Goal: Task Accomplishment & Management: Manage account settings

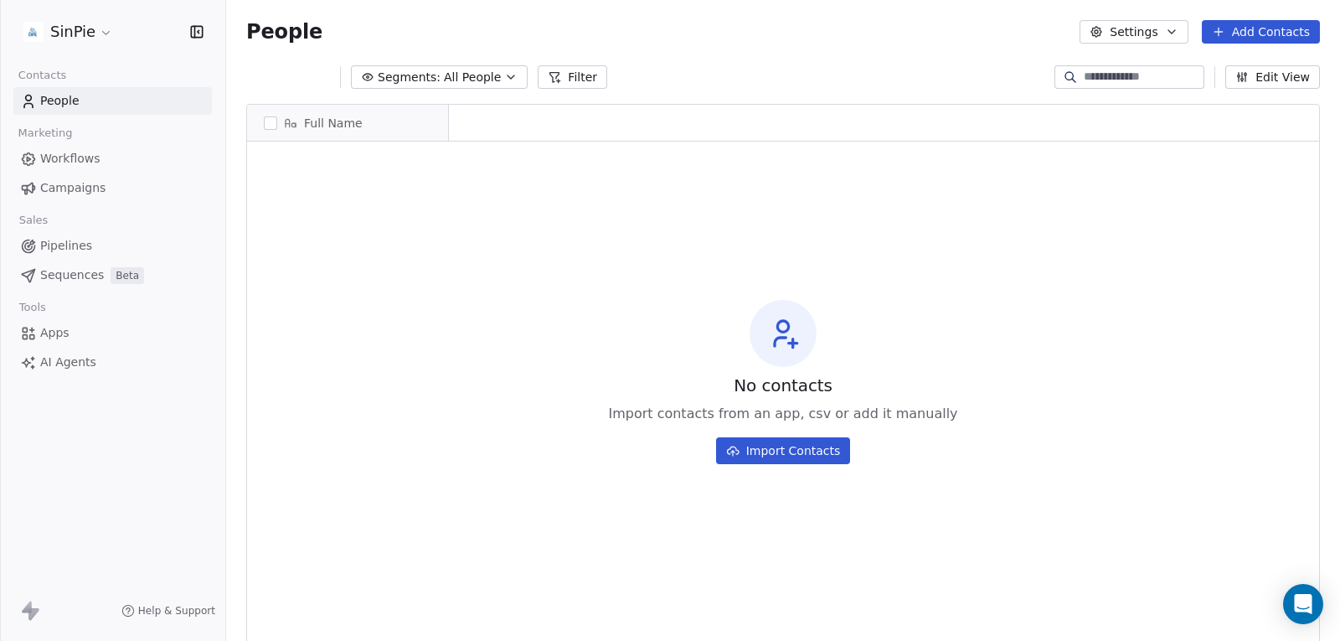
scroll to position [13, 13]
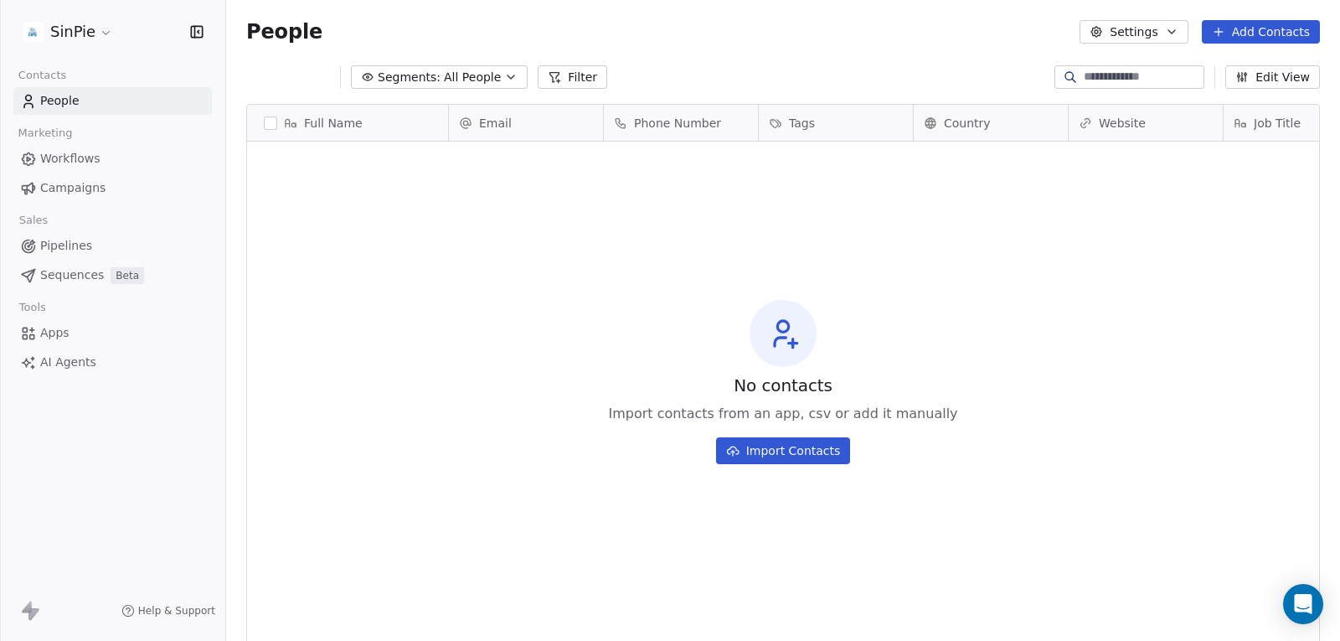
click at [77, 32] on html "SinPie Contacts People Marketing Workflows Campaigns Sales Pipelines Sequences …" at bounding box center [670, 320] width 1340 height 641
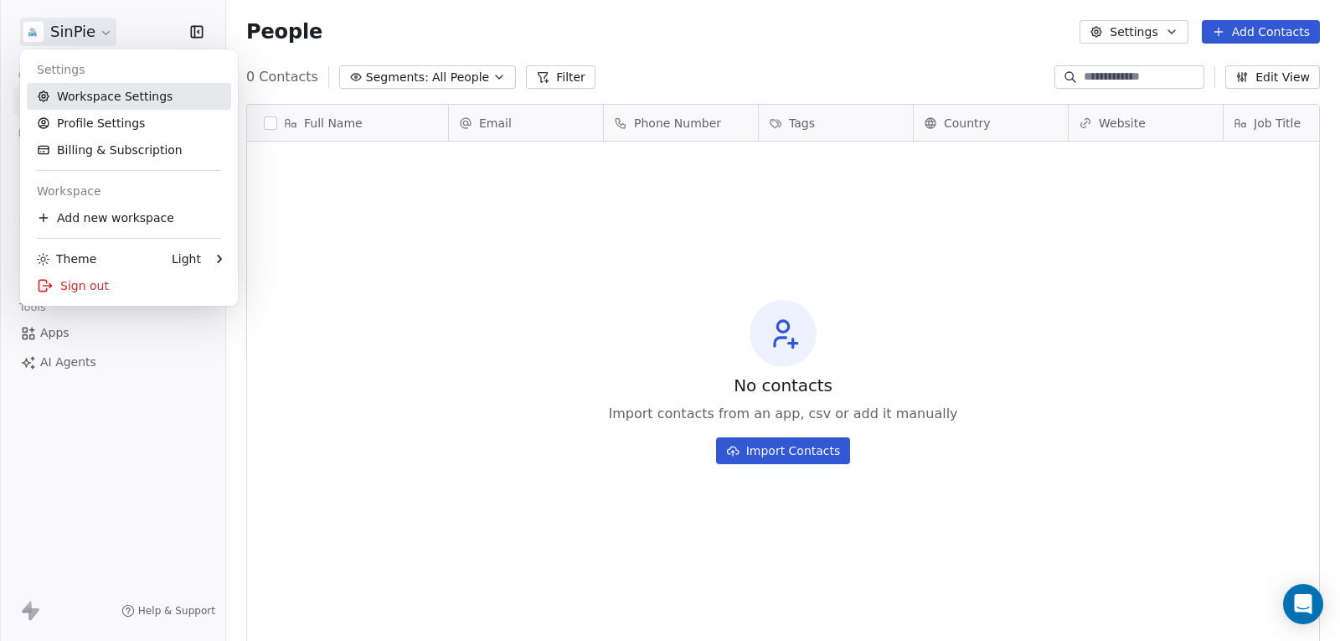
click at [91, 98] on link "Workspace Settings" at bounding box center [129, 96] width 204 height 27
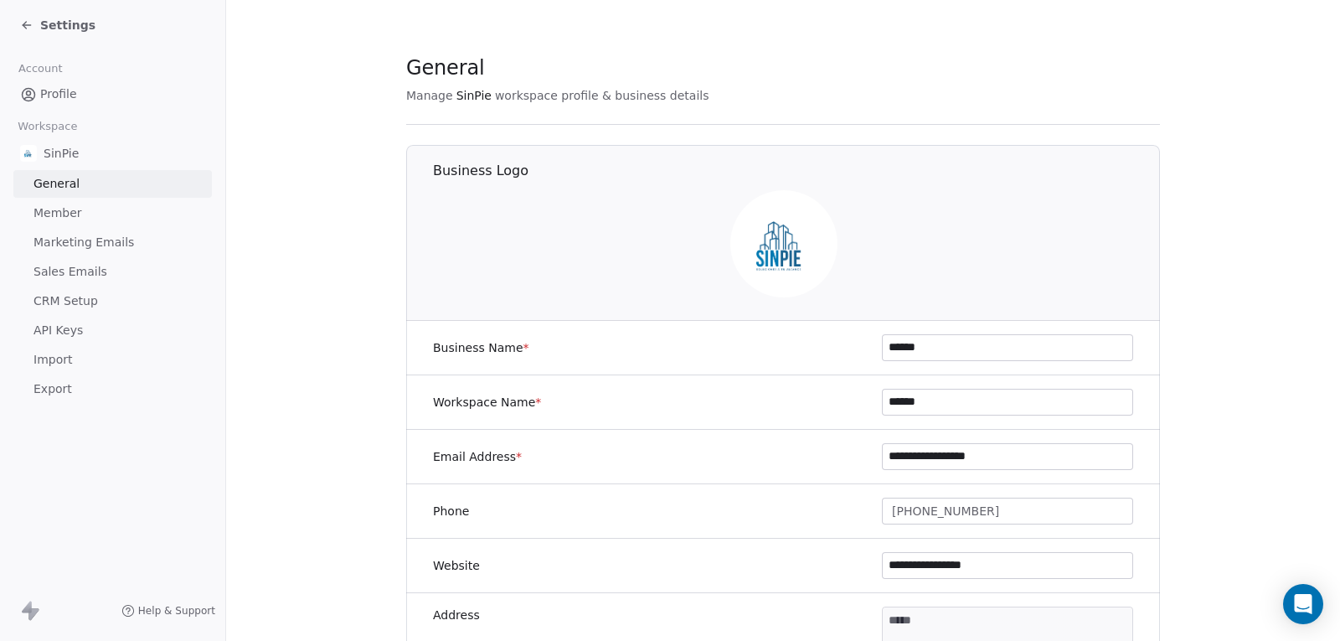
click at [88, 242] on span "Marketing Emails" at bounding box center [84, 243] width 101 height 18
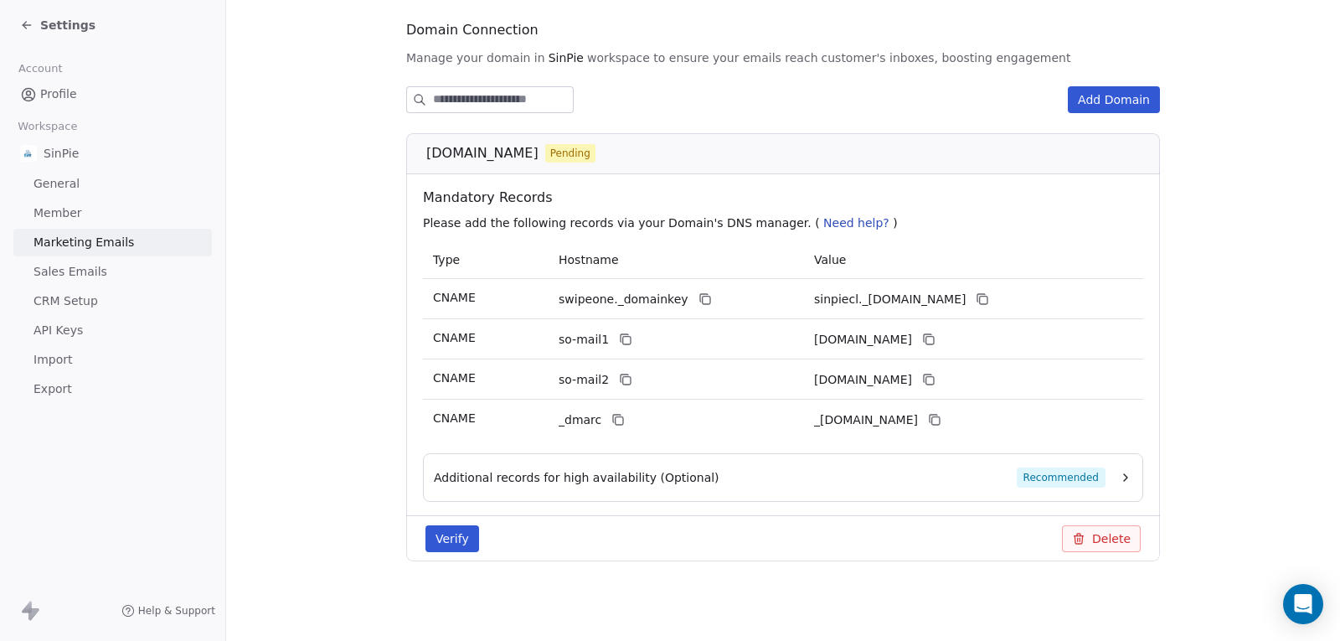
scroll to position [181, 0]
click at [462, 533] on button "Verify" at bounding box center [452, 537] width 54 height 27
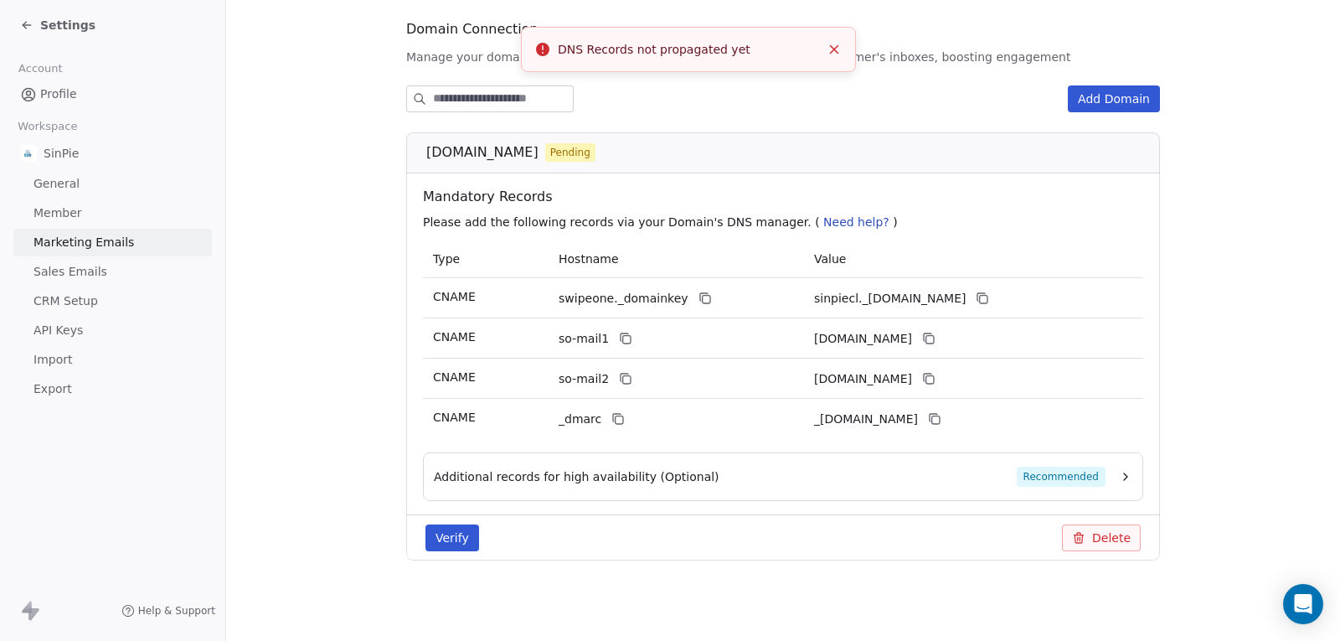
click at [839, 52] on icon "Close toast" at bounding box center [834, 49] width 15 height 15
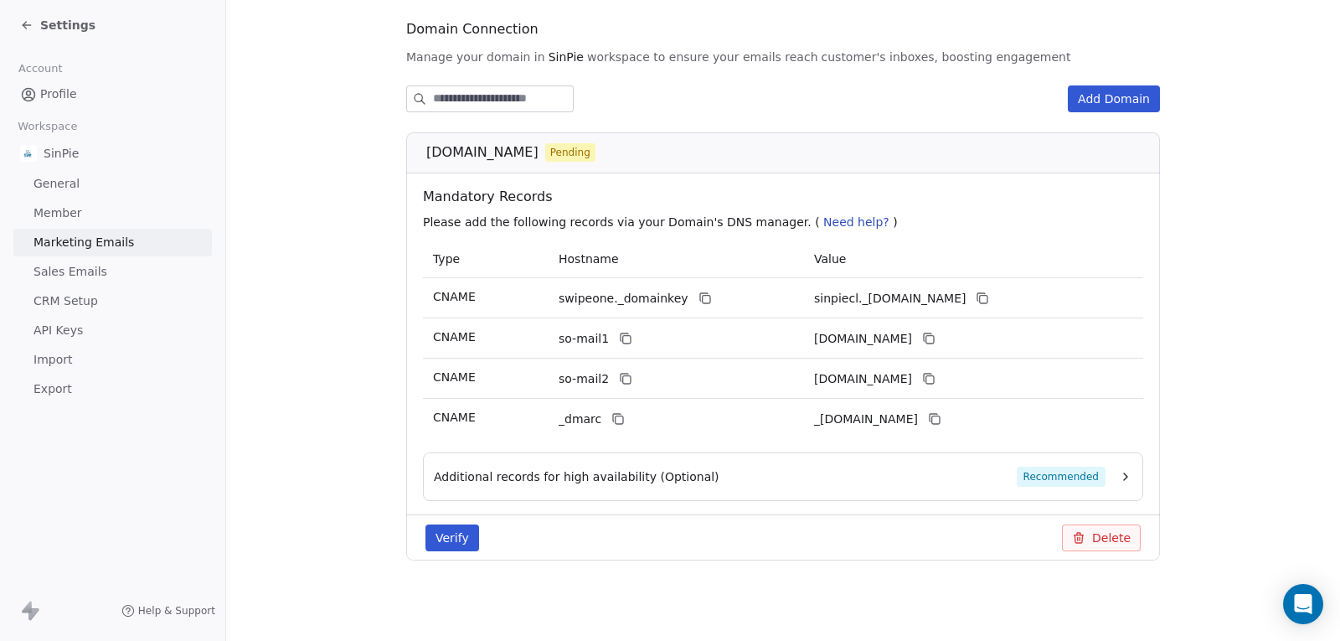
click at [1106, 483] on button "Additional records for high availability (Optional) Recommended" at bounding box center [783, 477] width 699 height 20
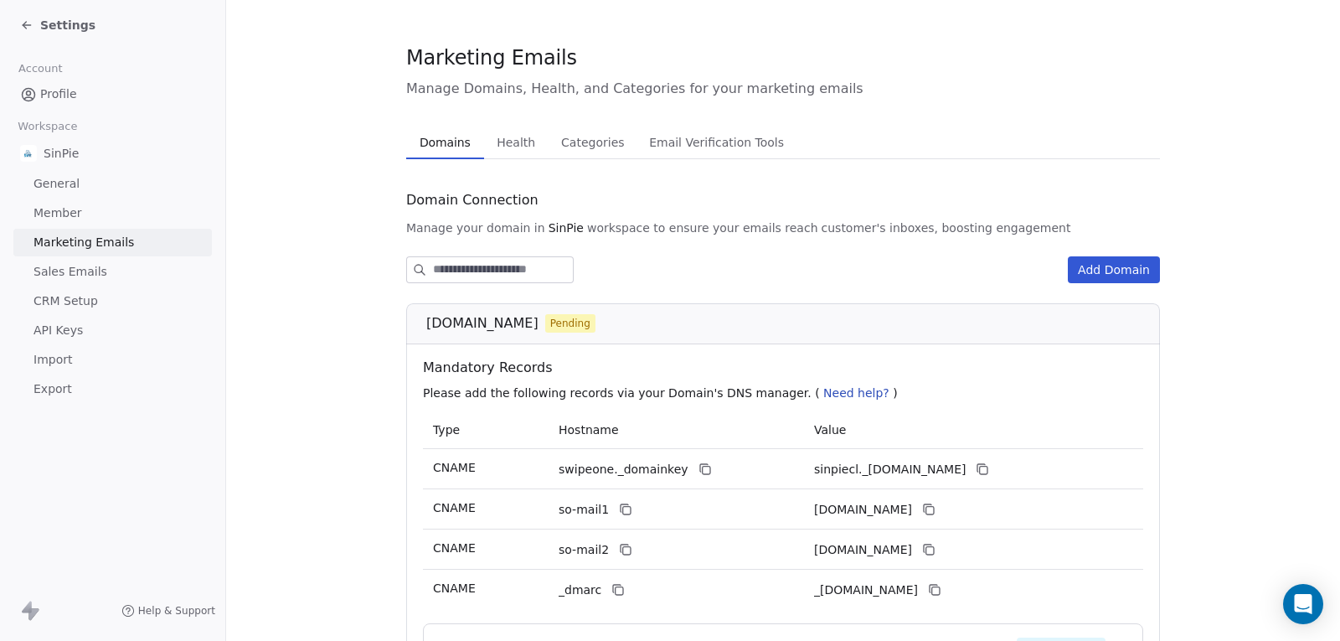
scroll to position [0, 0]
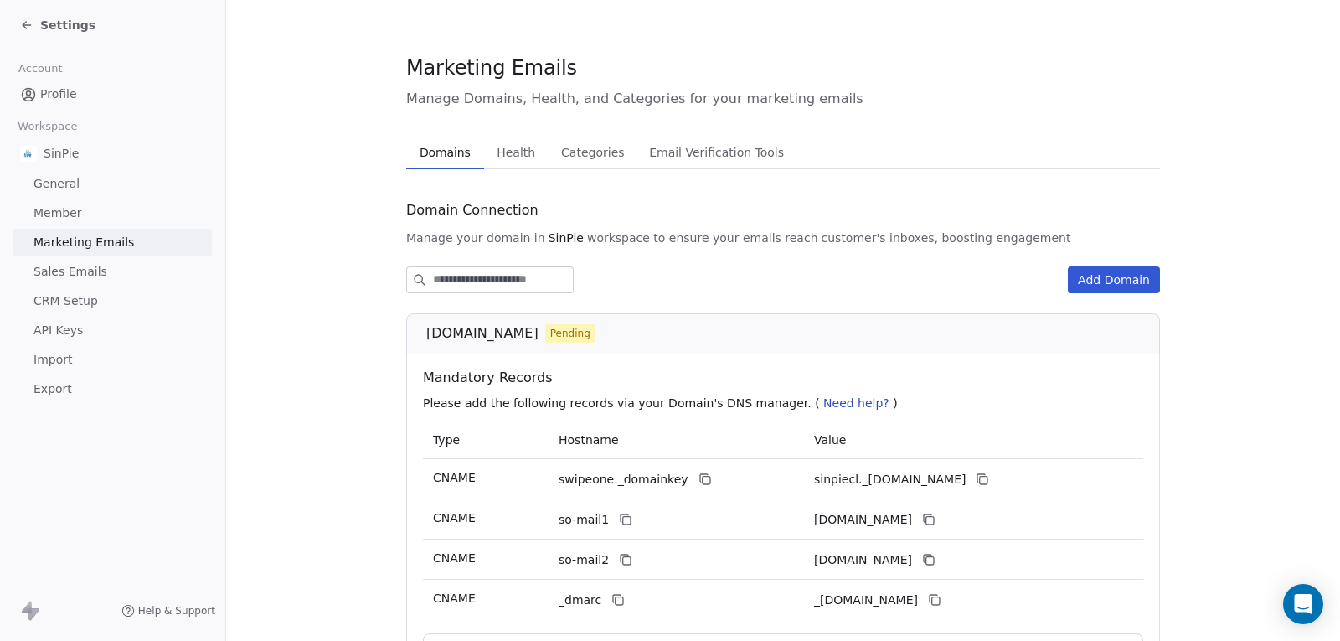
click at [20, 18] on icon at bounding box center [26, 24] width 13 height 13
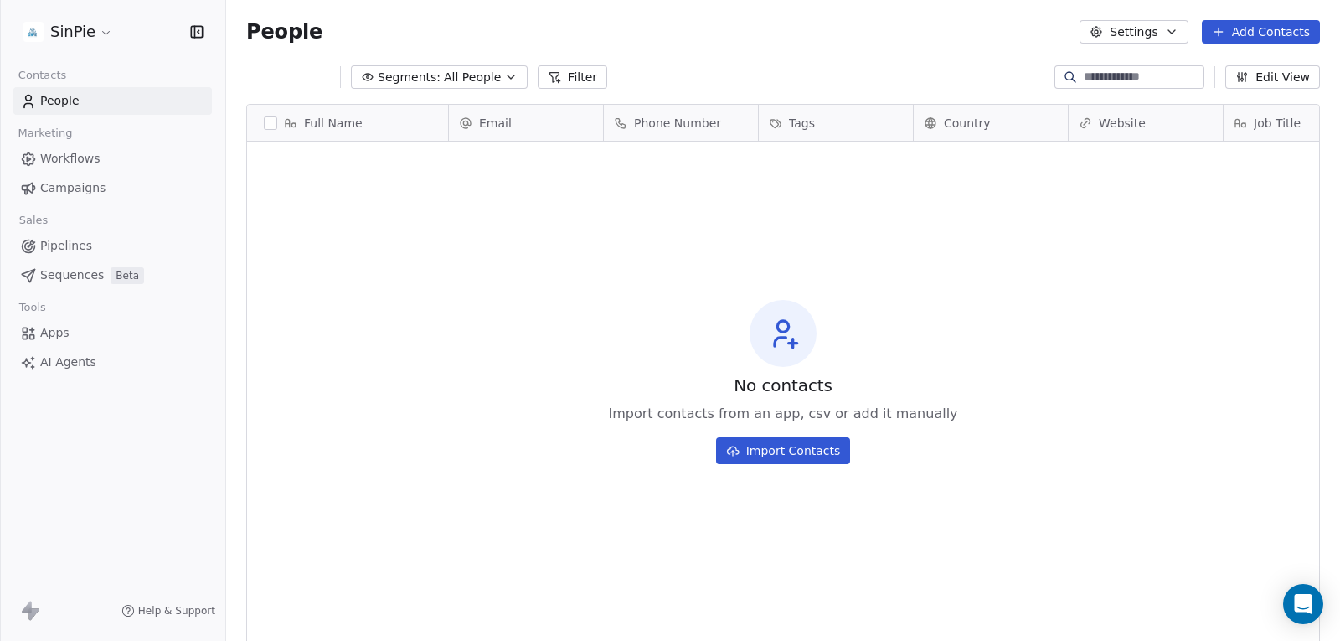
scroll to position [551, 1101]
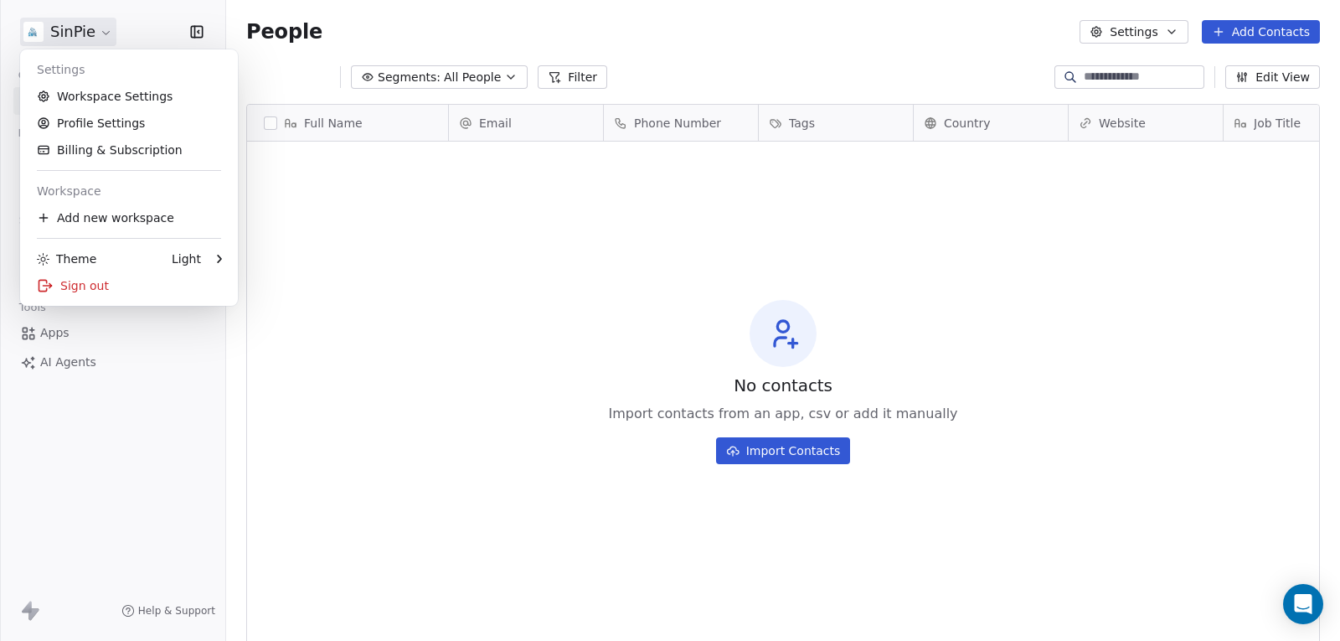
click at [40, 33] on html "SinPie Contacts People Marketing Workflows Campaigns Sales Pipelines Sequences …" at bounding box center [670, 320] width 1340 height 641
click at [60, 339] on html "SinPie Contacts People Marketing Workflows Campaigns Sales Pipelines Sequences …" at bounding box center [670, 320] width 1340 height 641
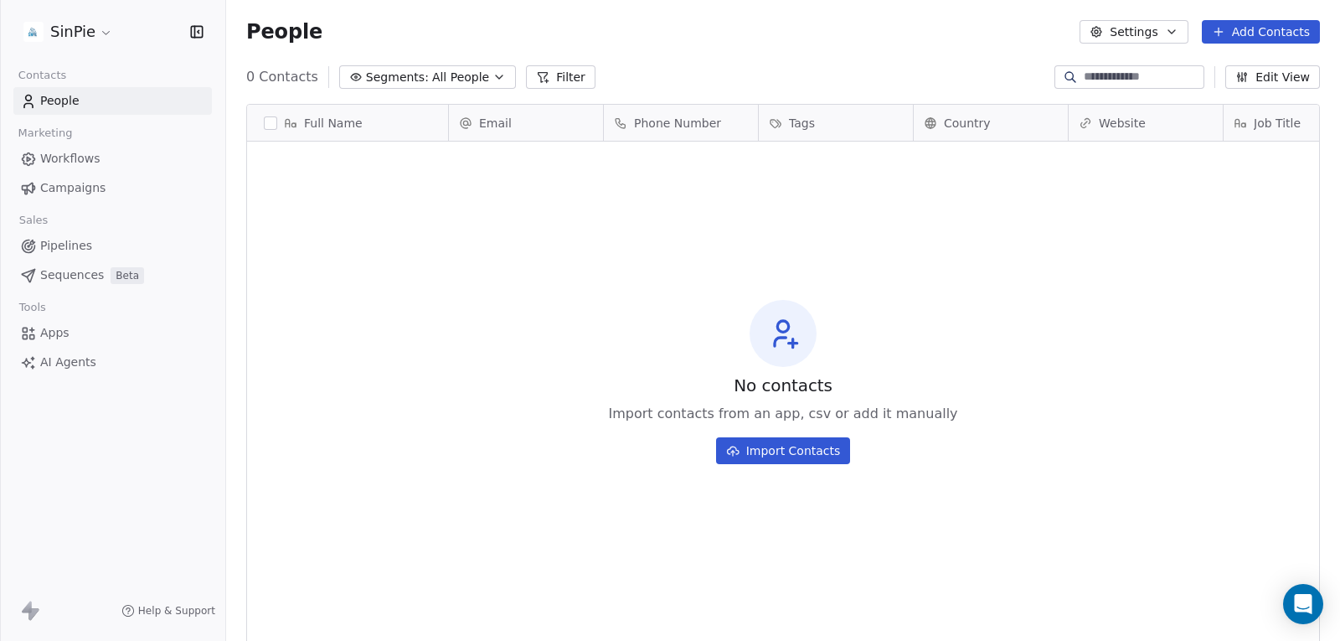
click at [54, 336] on span "Apps" at bounding box center [54, 333] width 29 height 18
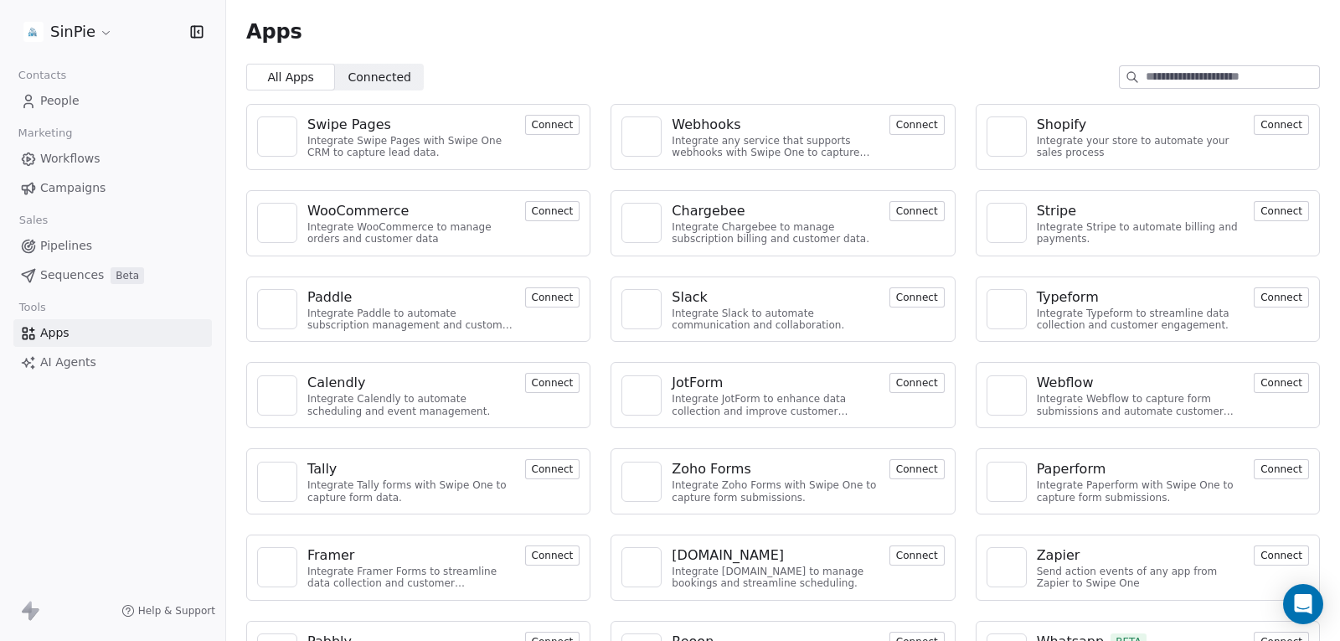
click at [70, 192] on span "Campaigns" at bounding box center [72, 188] width 65 height 18
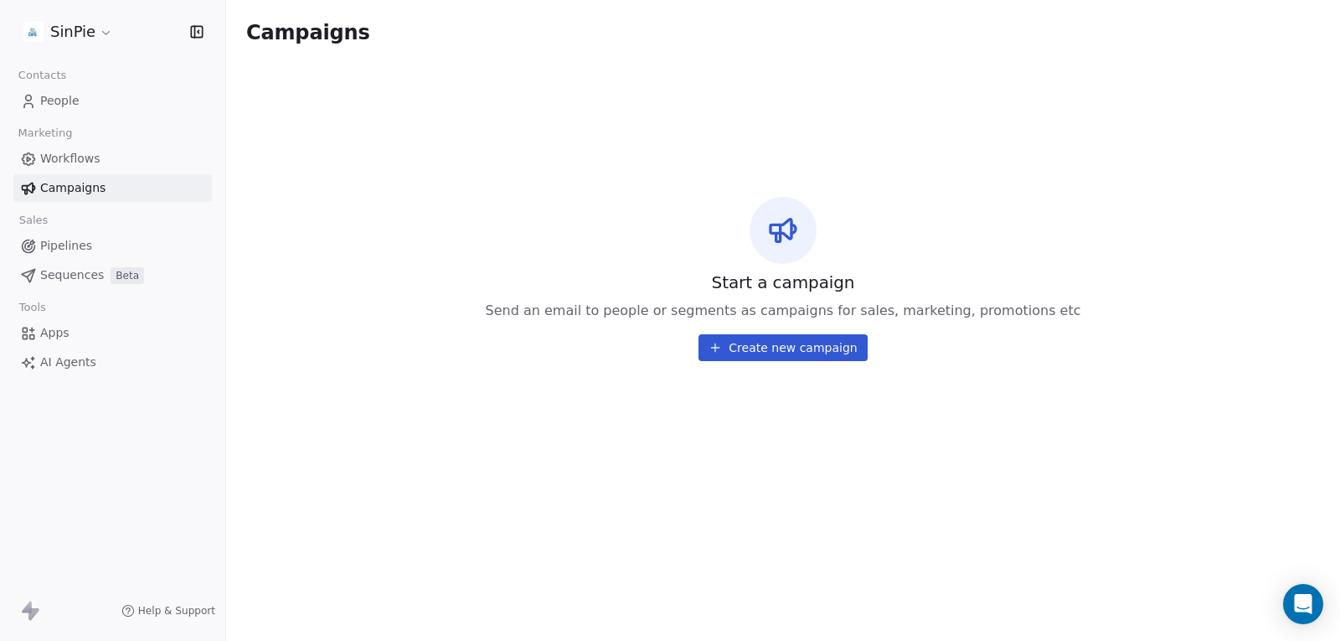
click at [59, 95] on span "People" at bounding box center [59, 101] width 39 height 18
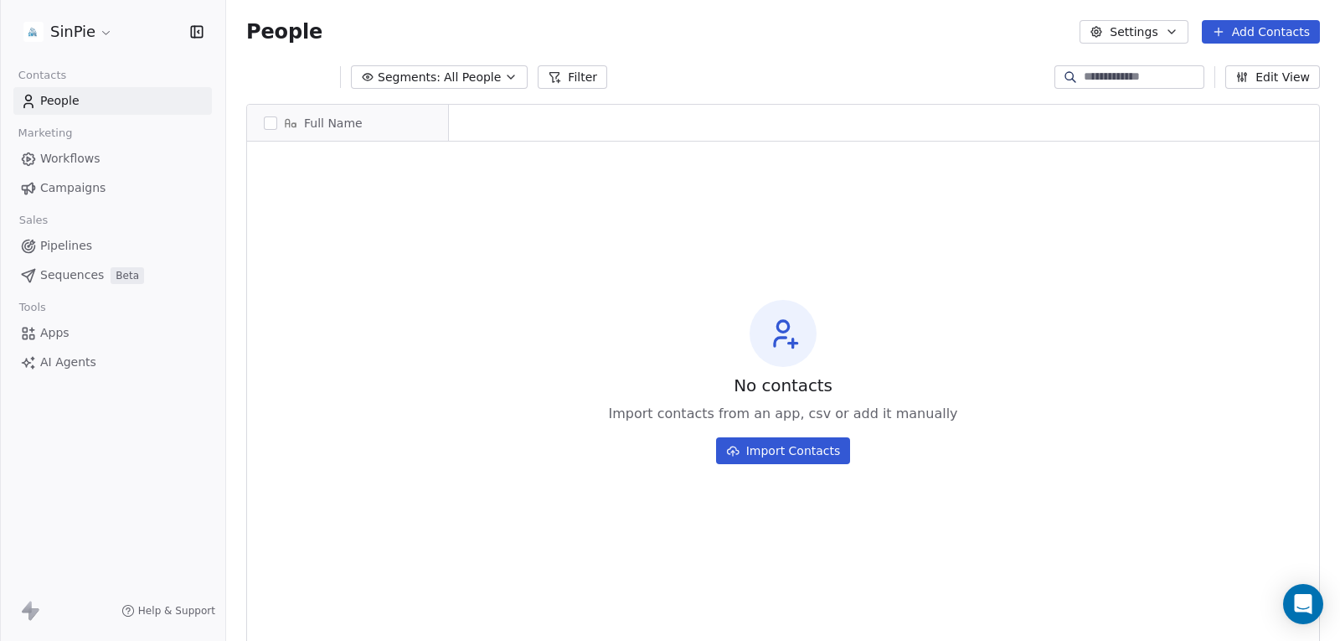
scroll to position [13, 13]
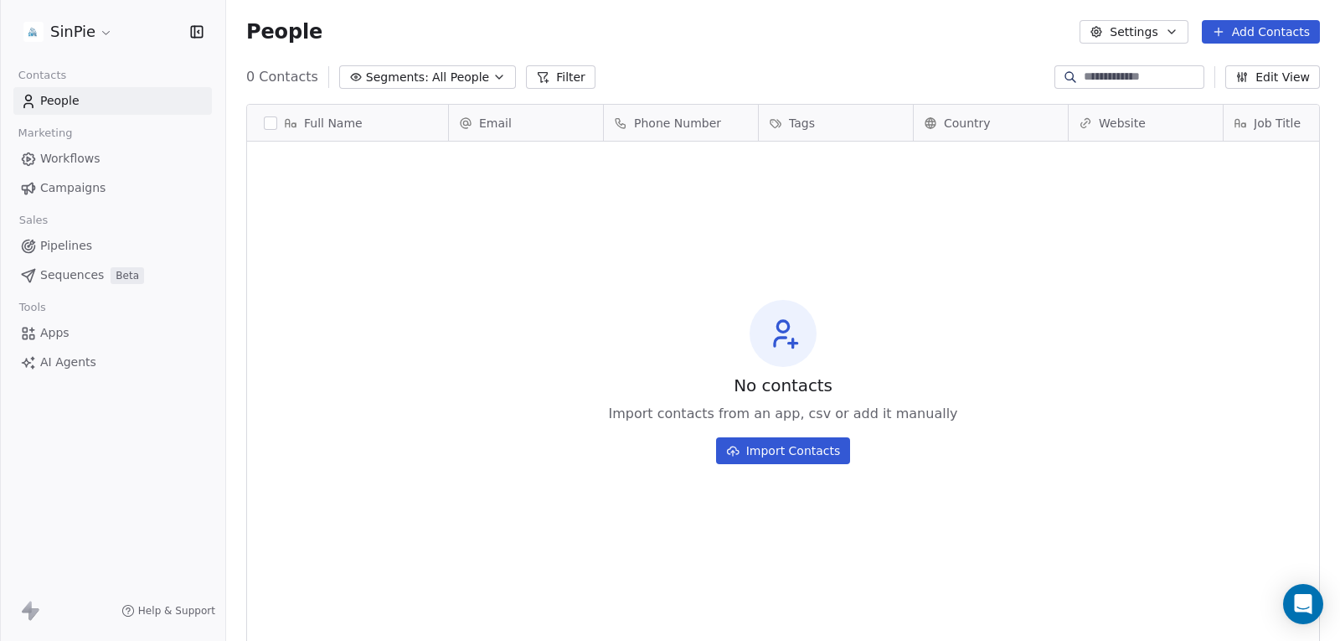
click at [72, 34] on html "SinPie Contacts People Marketing Workflows Campaigns Sales Pipelines Sequences …" at bounding box center [670, 320] width 1340 height 641
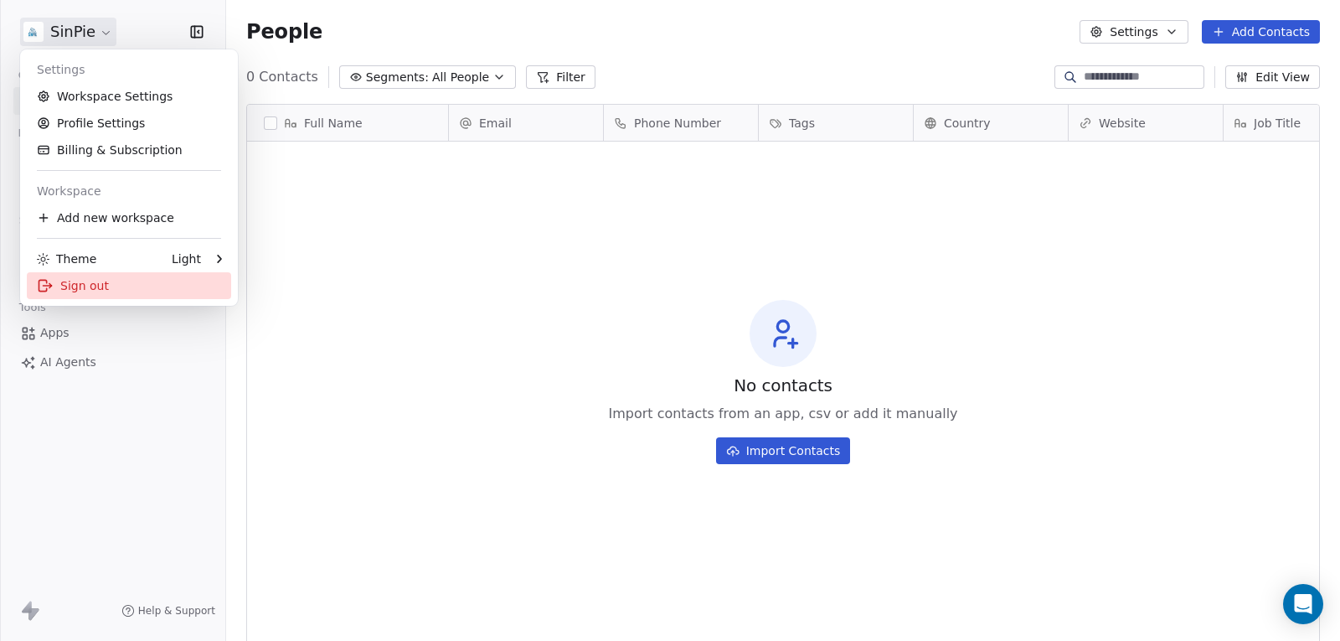
click at [70, 281] on div "Sign out" at bounding box center [129, 285] width 204 height 27
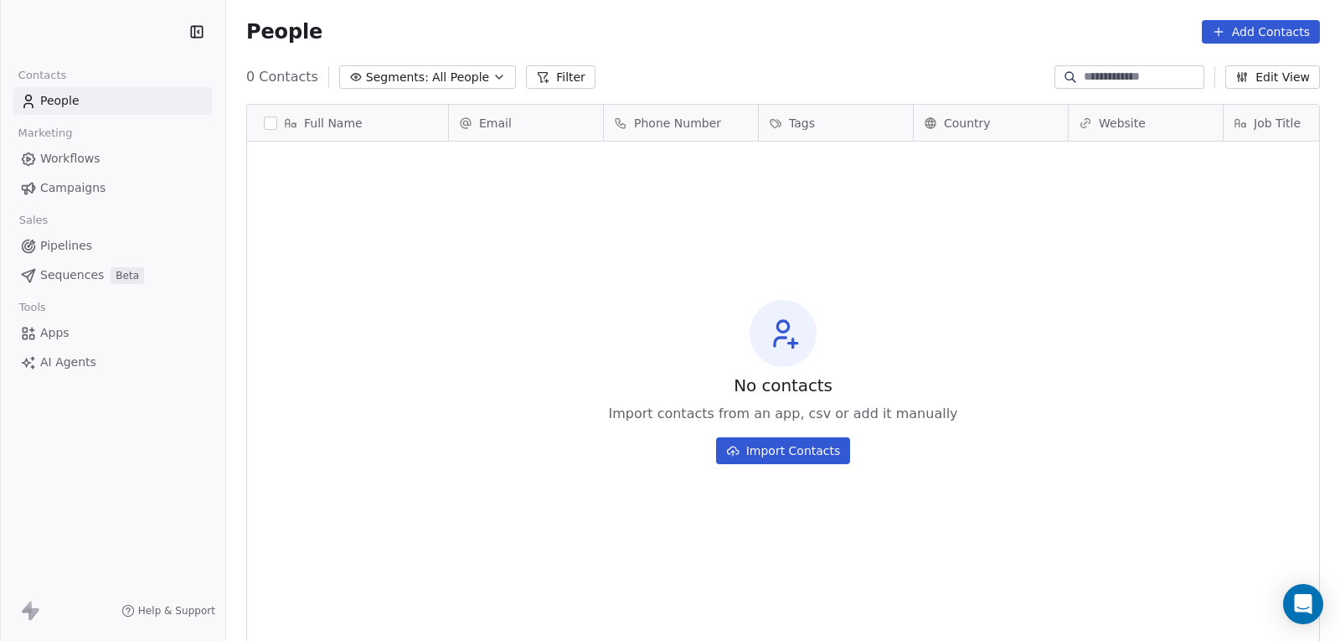
scroll to position [551, 1101]
click at [87, 33] on html "Contacts People Marketing Workflows Campaigns Sales Pipelines Sequences Beta To…" at bounding box center [670, 320] width 1340 height 641
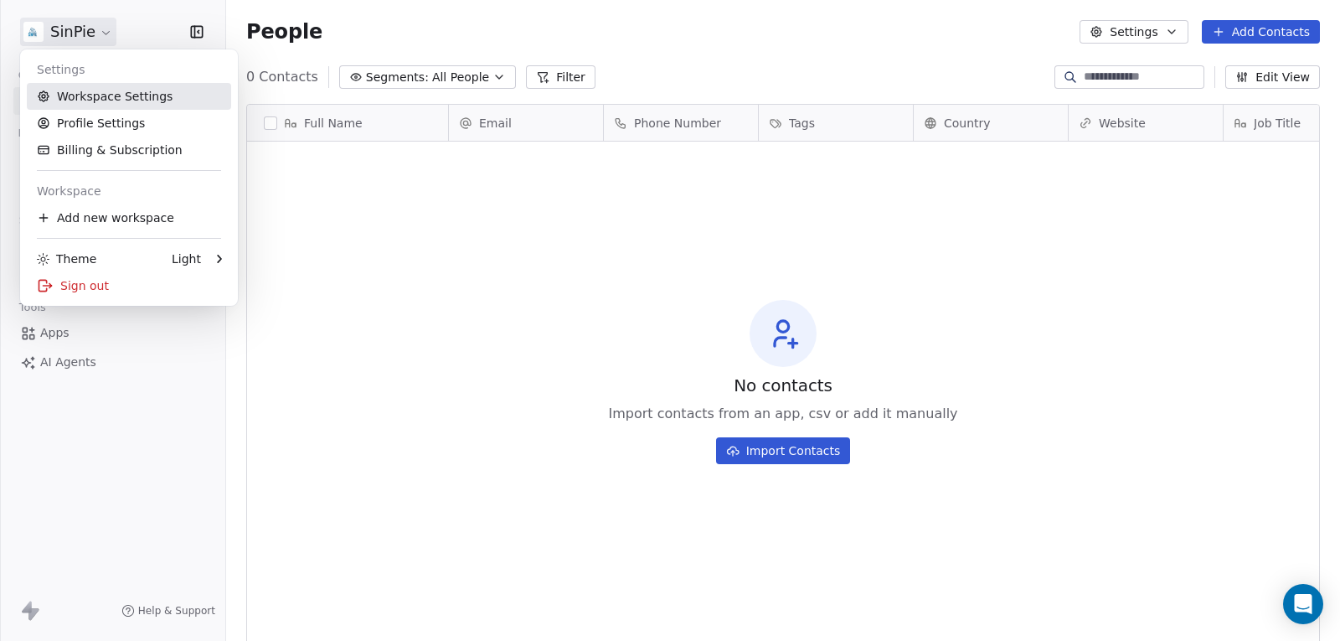
click at [101, 93] on link "Workspace Settings" at bounding box center [129, 96] width 204 height 27
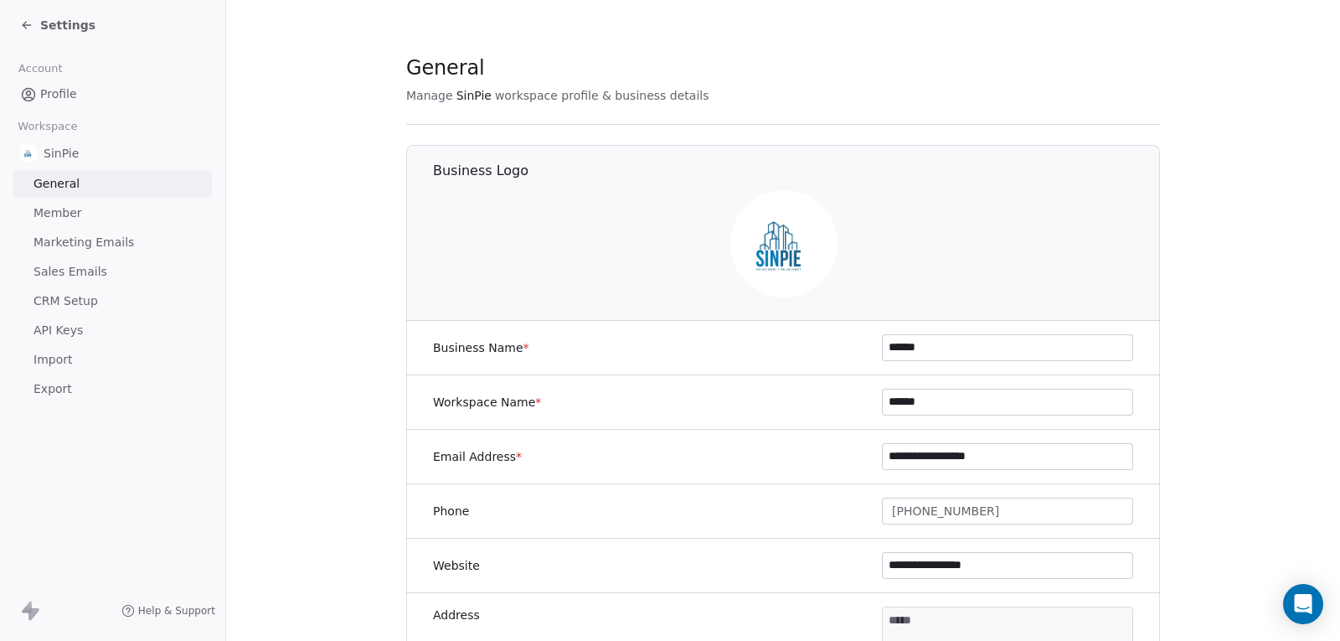
click at [75, 247] on span "Marketing Emails" at bounding box center [84, 243] width 101 height 18
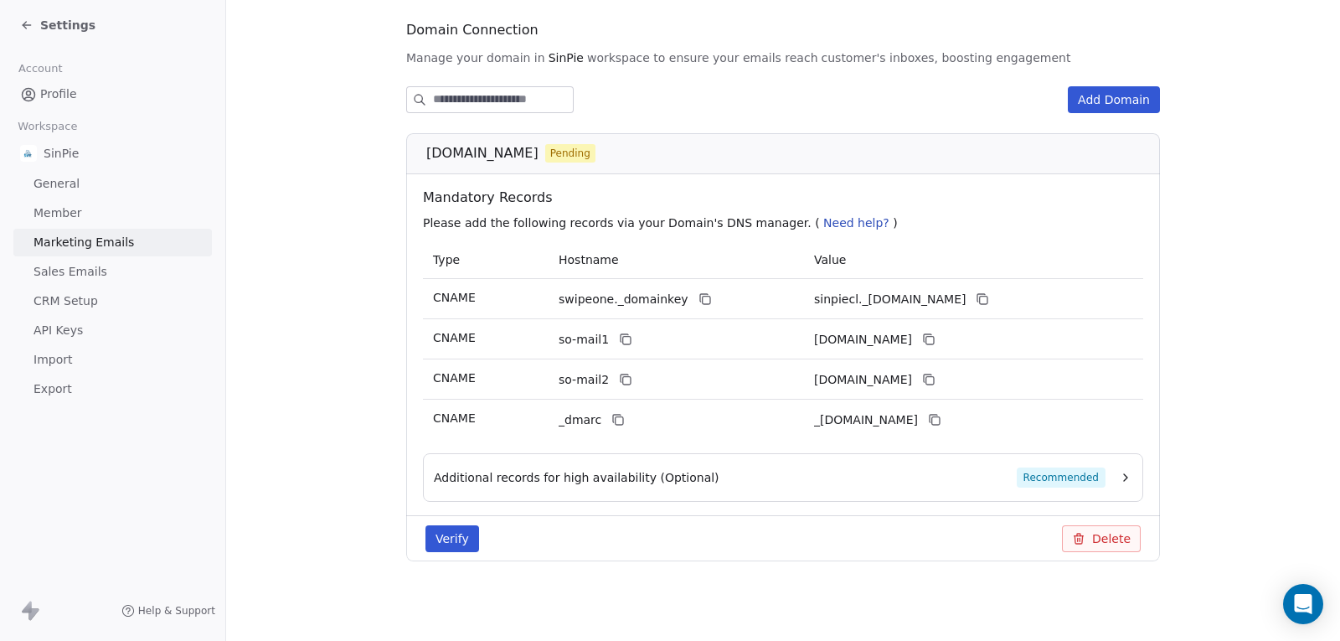
scroll to position [181, 0]
click at [455, 520] on div "Verify Delete" at bounding box center [783, 537] width 754 height 46
click at [436, 534] on button "Verify" at bounding box center [452, 537] width 54 height 27
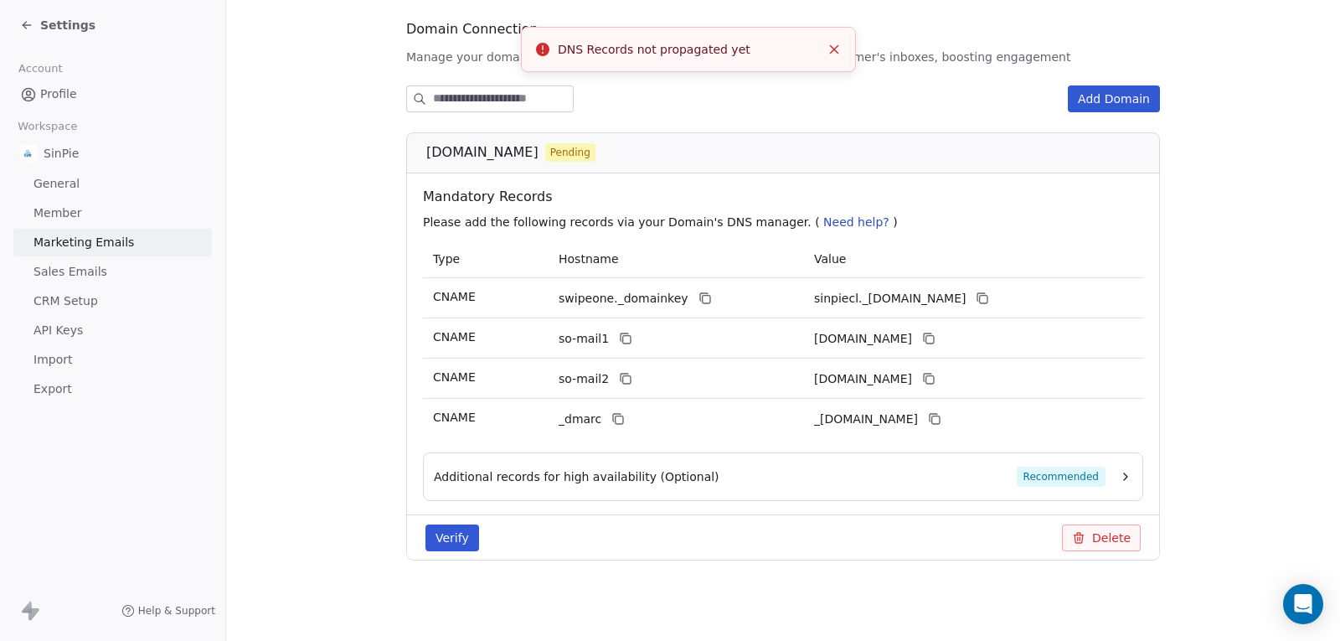
click at [836, 44] on icon "Close toast" at bounding box center [834, 49] width 15 height 15
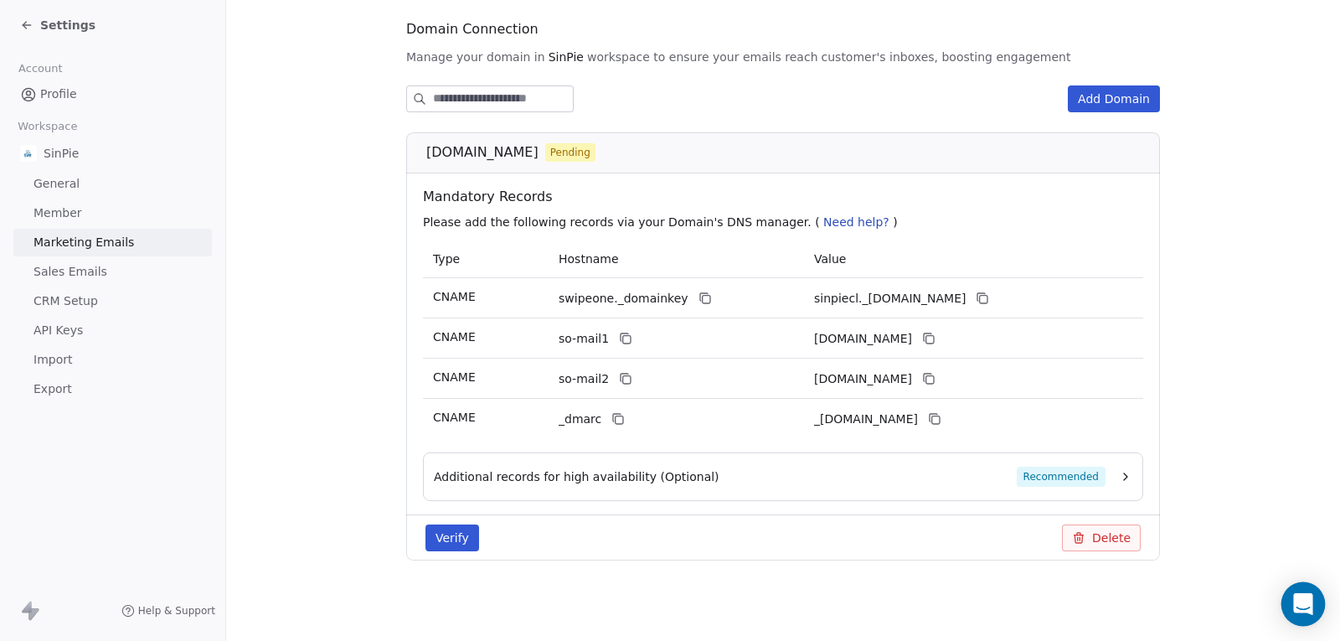
click at [1293, 596] on div "Open Intercom Messenger" at bounding box center [1304, 604] width 44 height 44
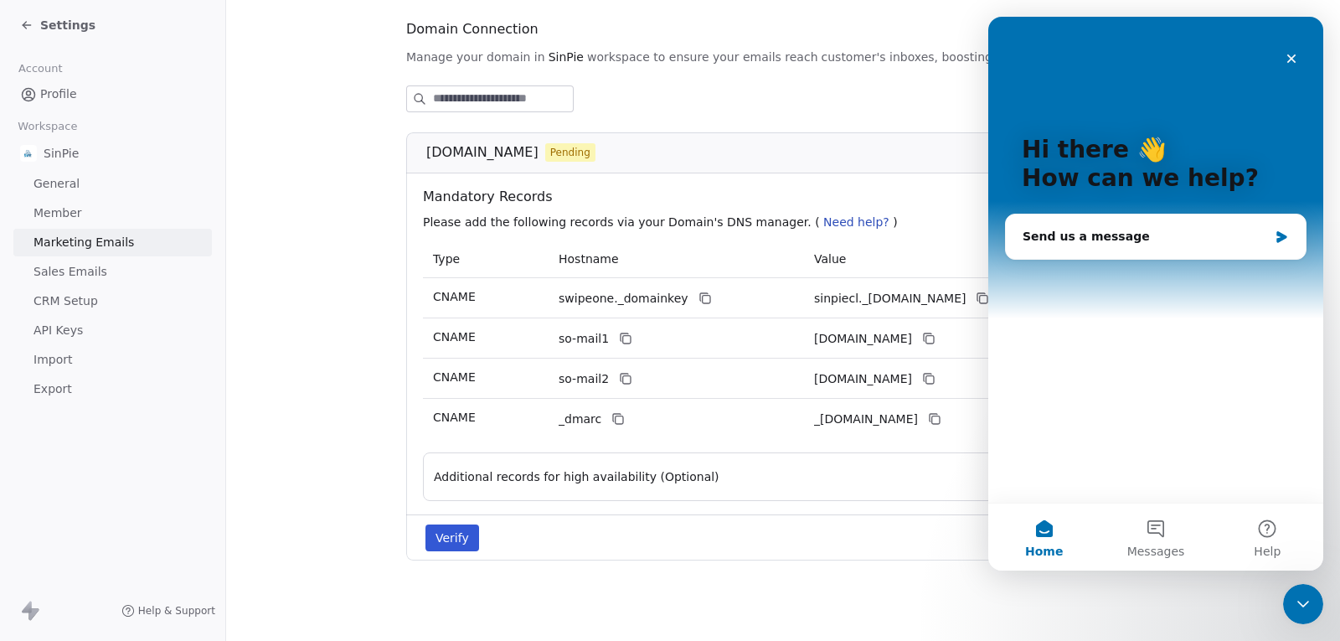
scroll to position [0, 0]
click at [1229, 246] on div "Send us a message" at bounding box center [1156, 236] width 300 height 44
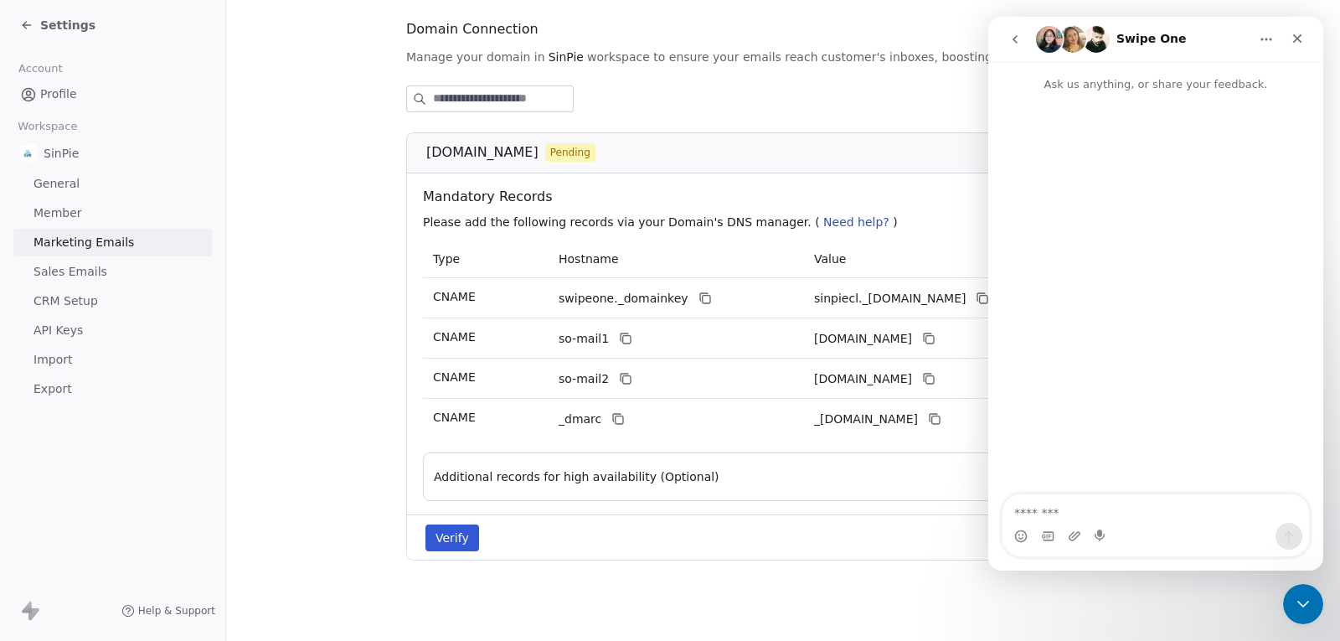
click at [1032, 514] on textarea "Message…" at bounding box center [1156, 508] width 307 height 28
type textarea "*"
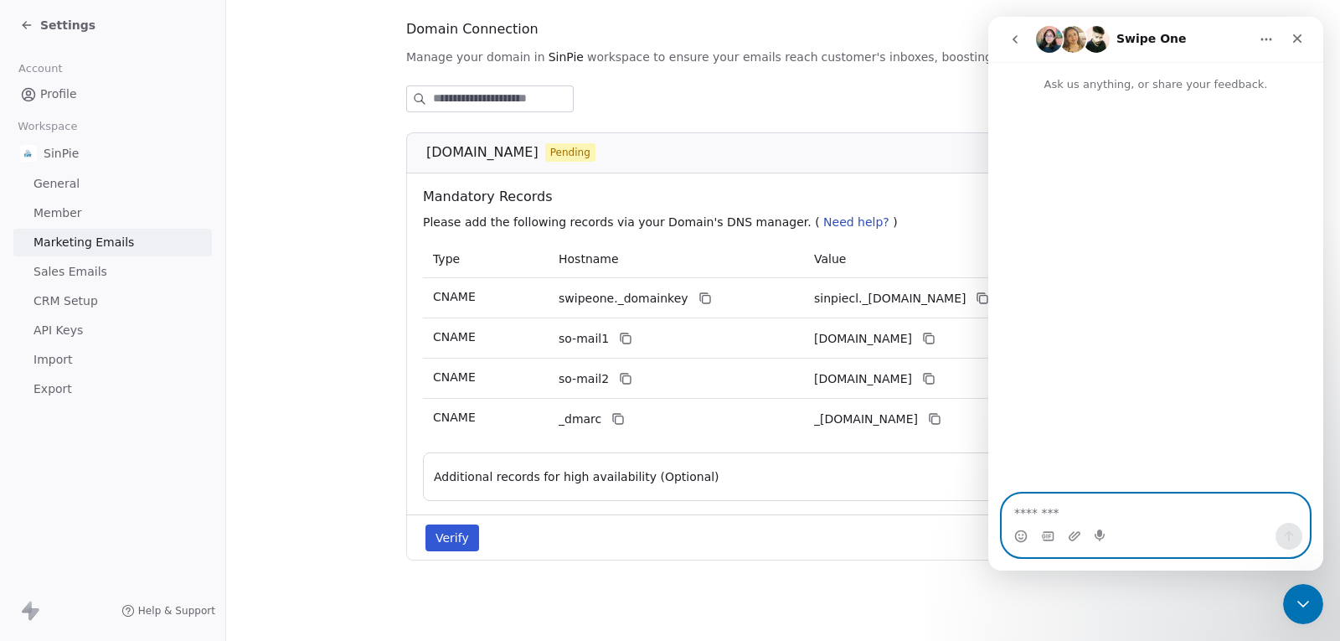
click at [1081, 510] on textarea "Message…" at bounding box center [1156, 508] width 307 height 28
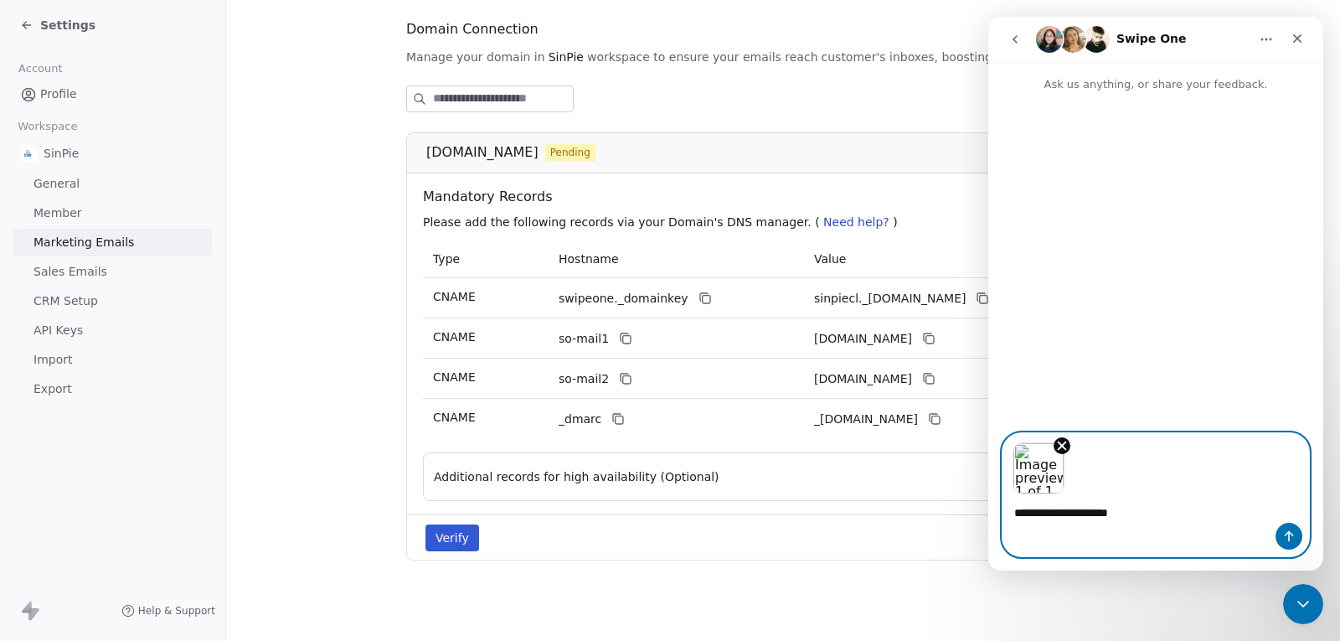
type textarea "**********"
click at [451, 538] on button "Verify" at bounding box center [452, 537] width 54 height 27
click at [1183, 503] on textarea "**********" at bounding box center [1156, 508] width 307 height 28
type textarea "**********"
